Goal: Information Seeking & Learning: Compare options

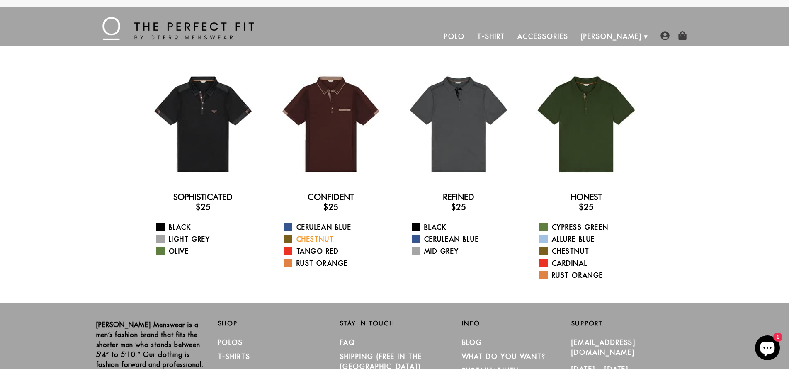
click at [290, 239] on span at bounding box center [288, 239] width 8 height 8
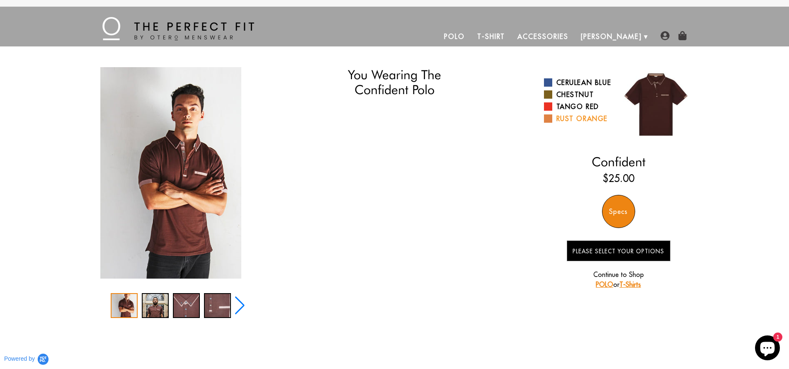
click at [549, 123] on span at bounding box center [548, 118] width 8 height 8
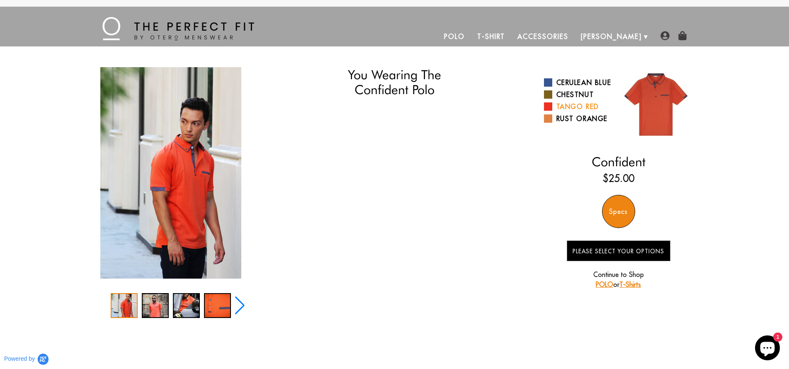
click at [548, 111] on span at bounding box center [548, 106] width 8 height 8
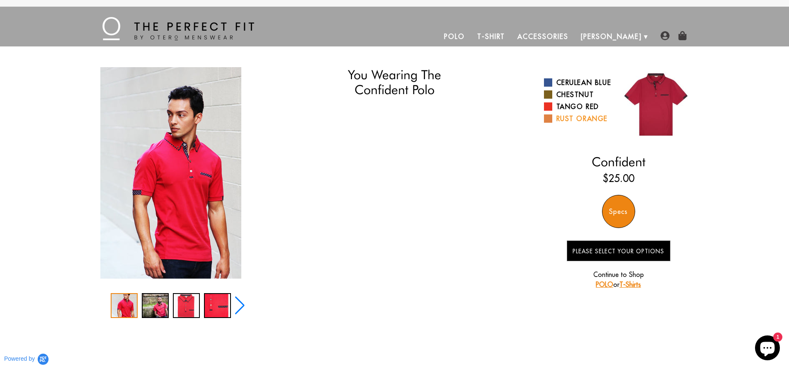
click at [546, 123] on span at bounding box center [548, 118] width 8 height 8
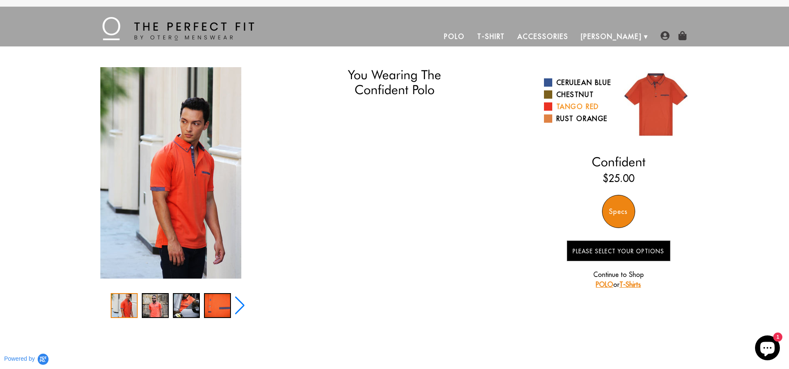
click at [549, 111] on span at bounding box center [548, 106] width 8 height 8
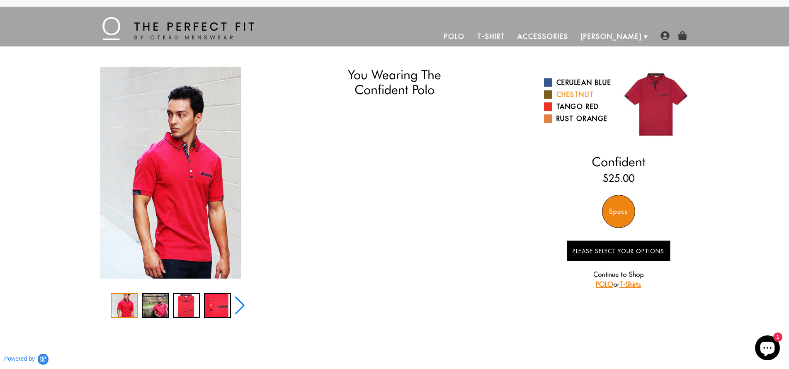
click at [546, 99] on span at bounding box center [548, 94] width 8 height 8
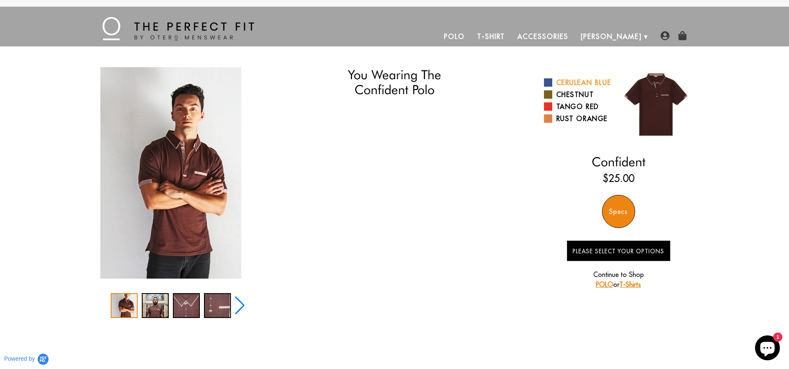
click at [548, 87] on span at bounding box center [548, 82] width 8 height 8
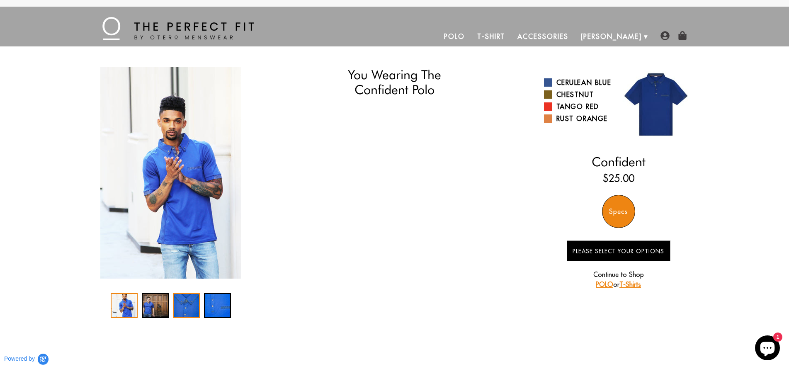
click at [193, 307] on div "3 / 4" at bounding box center [186, 305] width 27 height 25
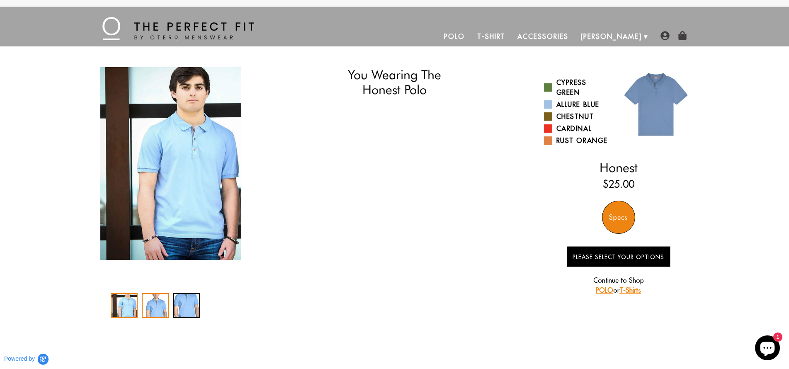
click at [153, 312] on div "2 / 3" at bounding box center [155, 305] width 27 height 25
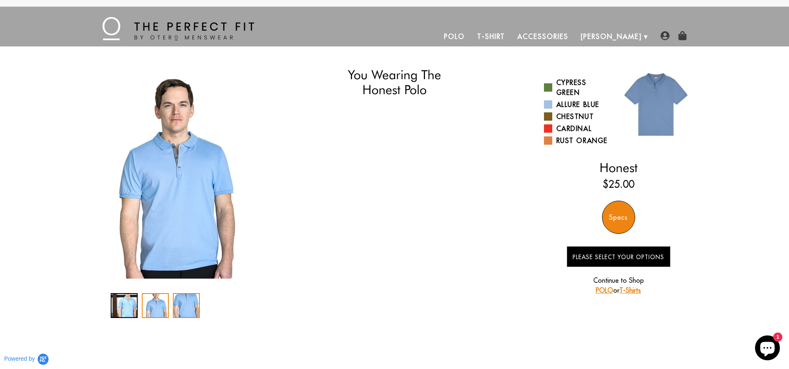
click at [188, 307] on div "3 / 3" at bounding box center [186, 305] width 27 height 25
